Goal: Task Accomplishment & Management: Use online tool/utility

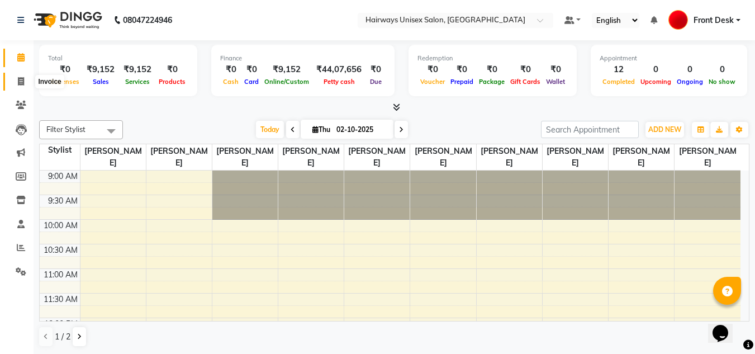
click at [20, 81] on icon at bounding box center [21, 81] width 6 height 8
select select "service"
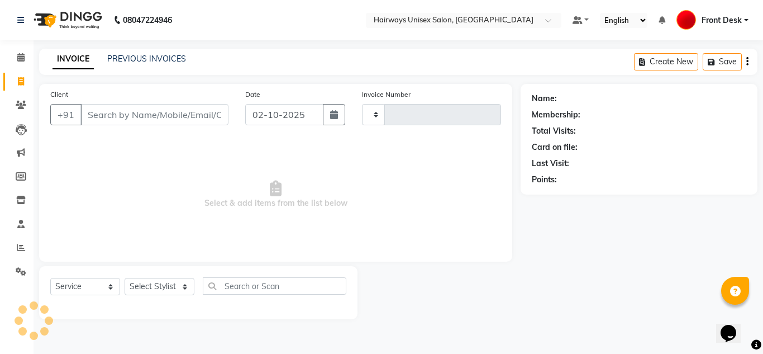
type input "1061"
select select "786"
click at [125, 112] on input "Client" at bounding box center [154, 114] width 148 height 21
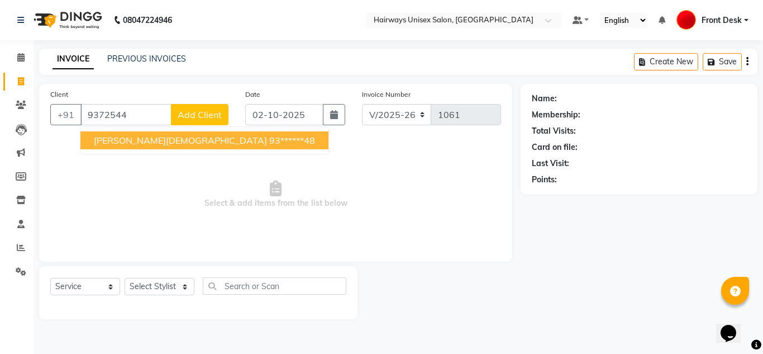
click at [117, 143] on span "[PERSON_NAME][DEMOGRAPHIC_DATA]" at bounding box center [180, 140] width 173 height 11
type input "93******48"
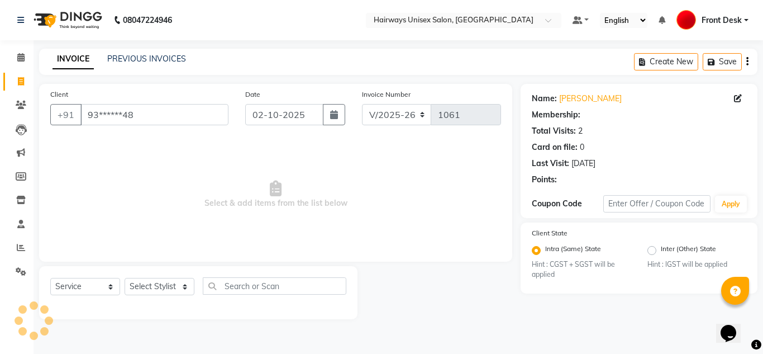
select select "1: Object"
